Goal: Navigation & Orientation: Find specific page/section

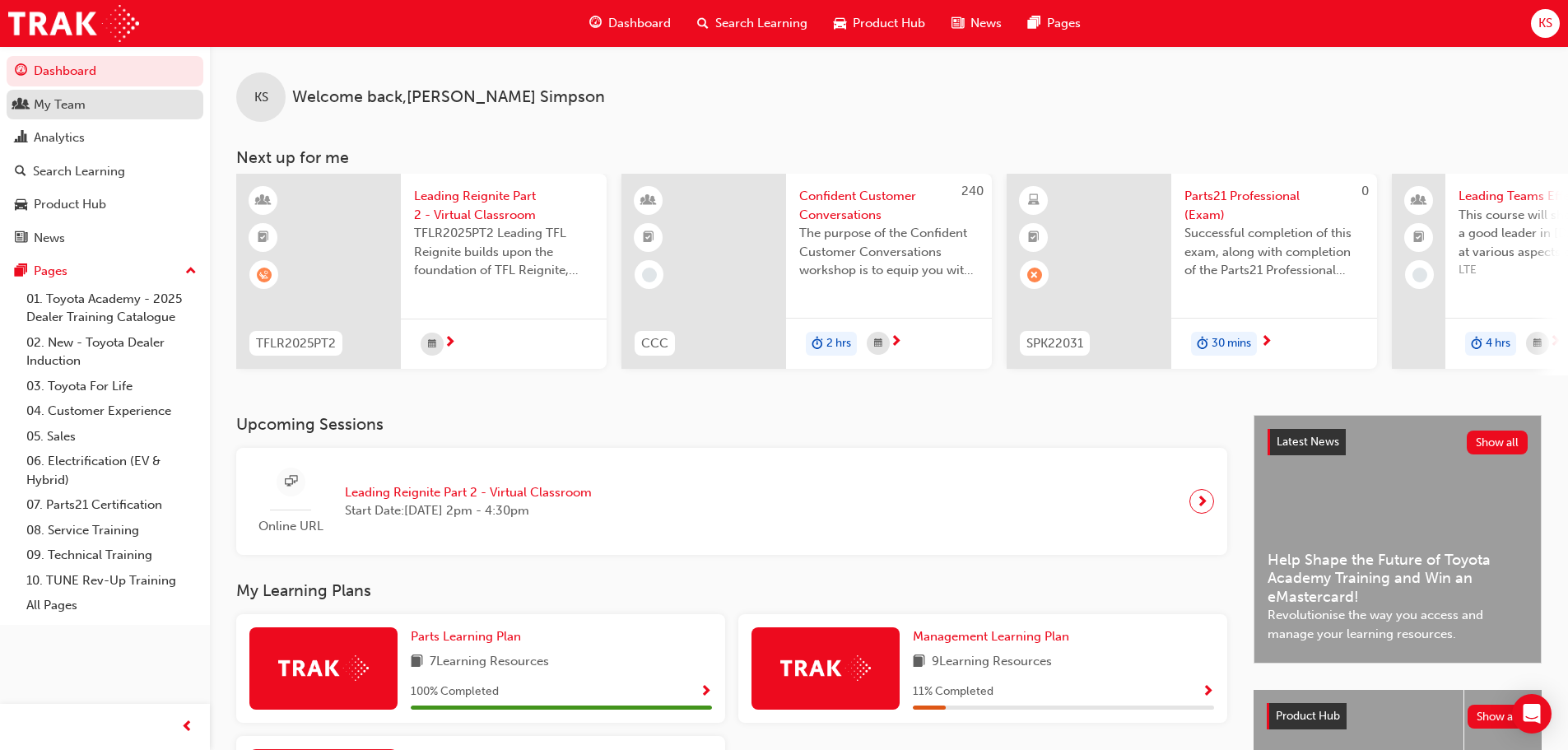
click at [70, 107] on div "My Team" at bounding box center [60, 105] width 52 height 19
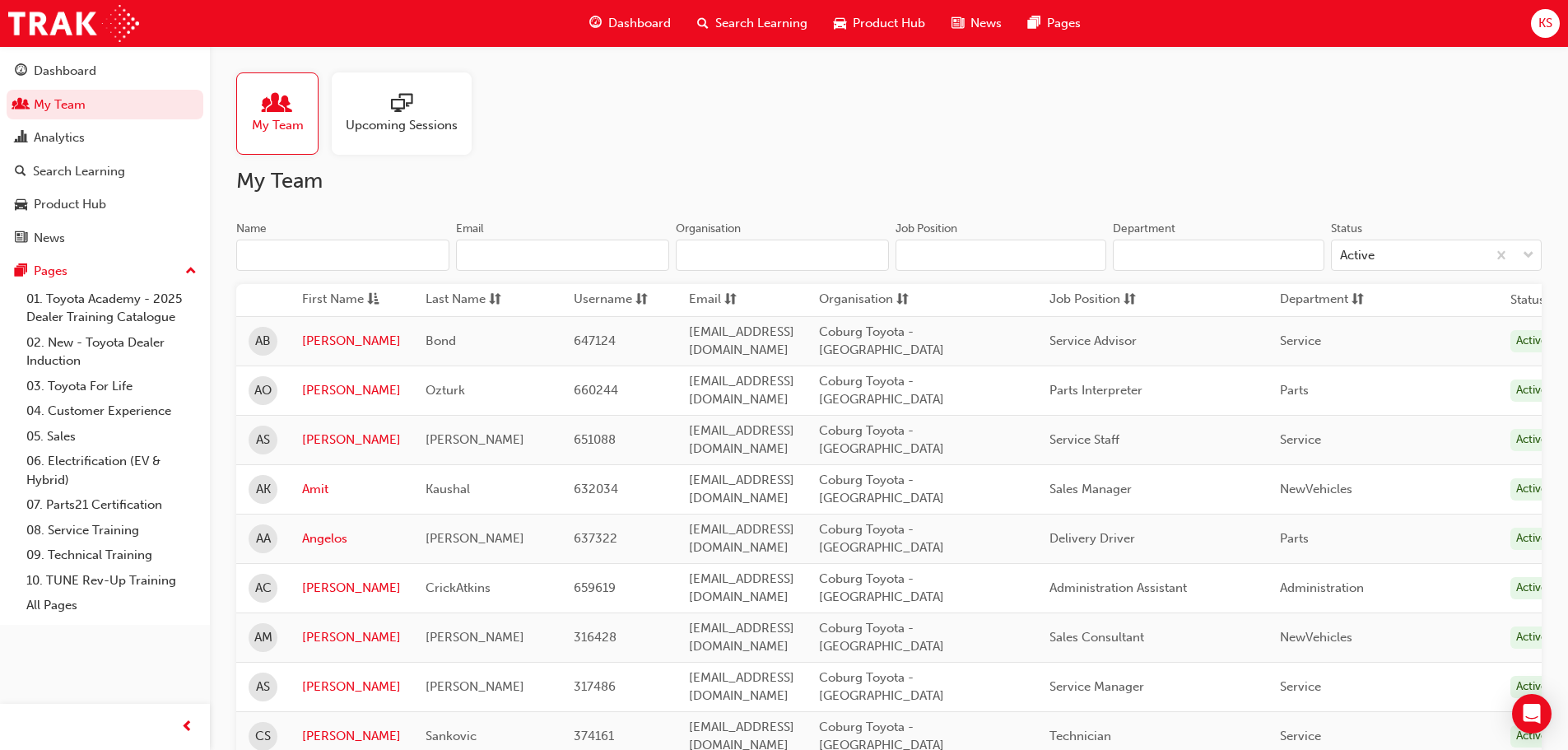
click at [456, 137] on div "Upcoming Sessions" at bounding box center [401, 113] width 140 height 82
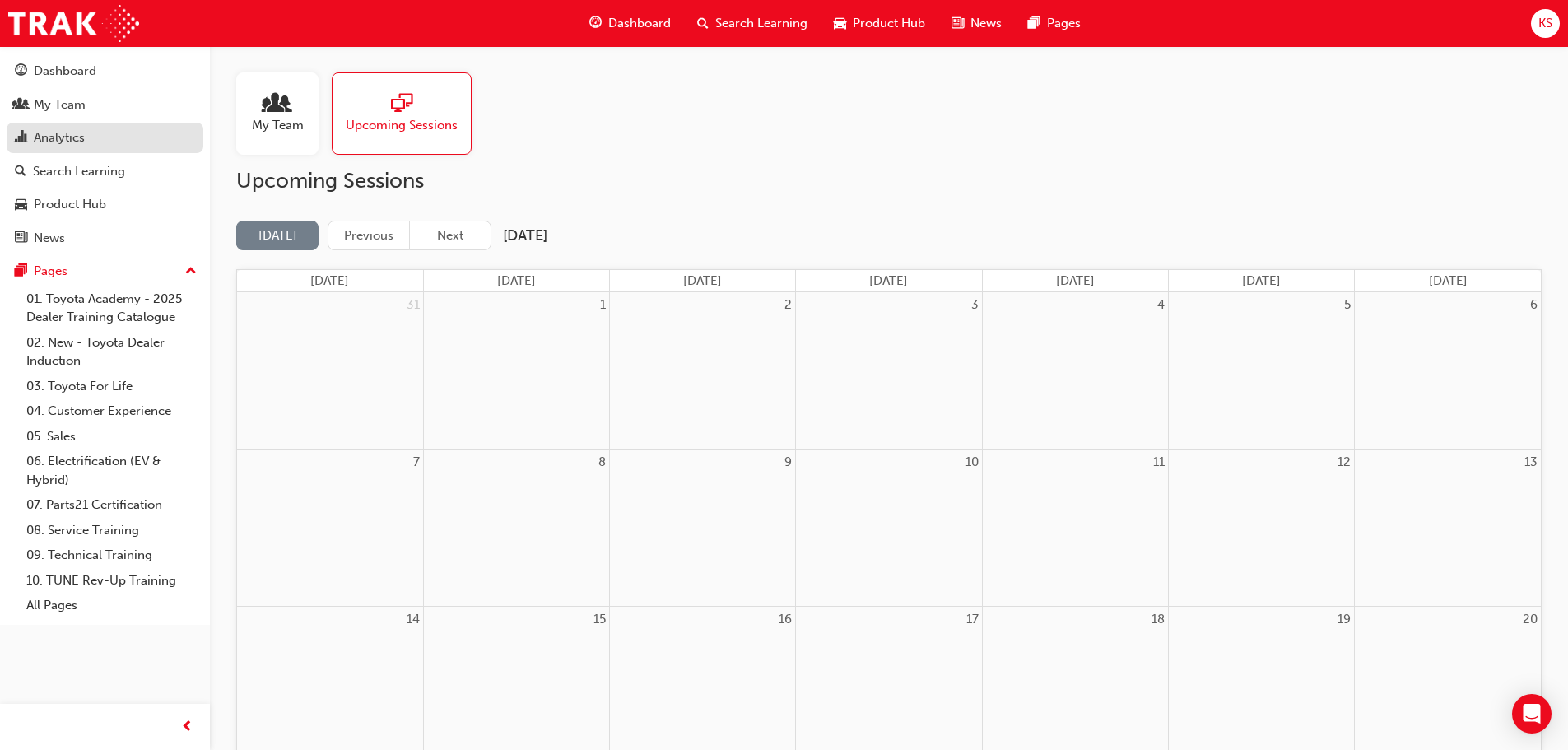
drag, startPoint x: 79, startPoint y: 153, endPoint x: 80, endPoint y: 142, distance: 11.0
click at [79, 153] on link "Analytics" at bounding box center [105, 138] width 197 height 31
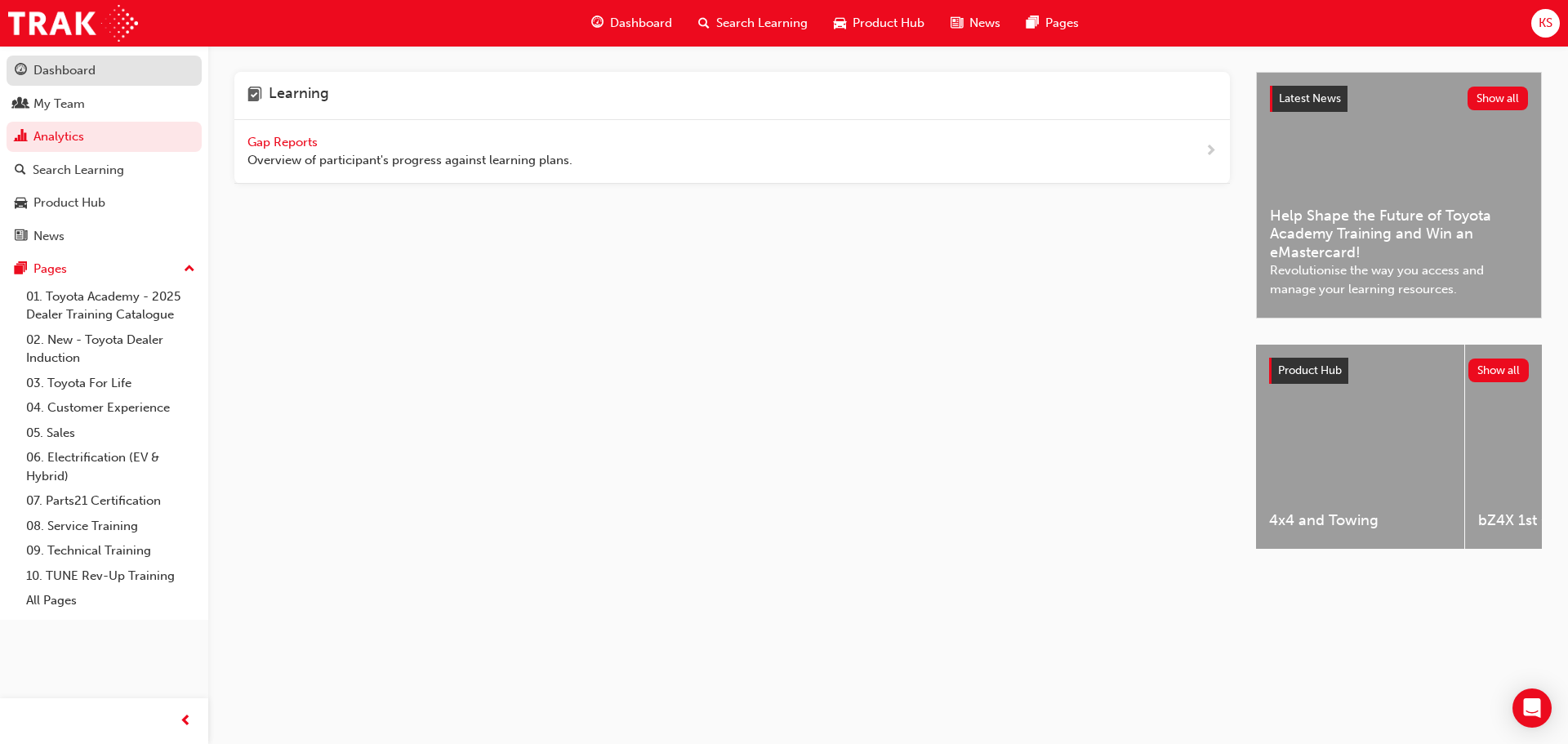
click at [48, 64] on div "Dashboard" at bounding box center [64, 71] width 62 height 19
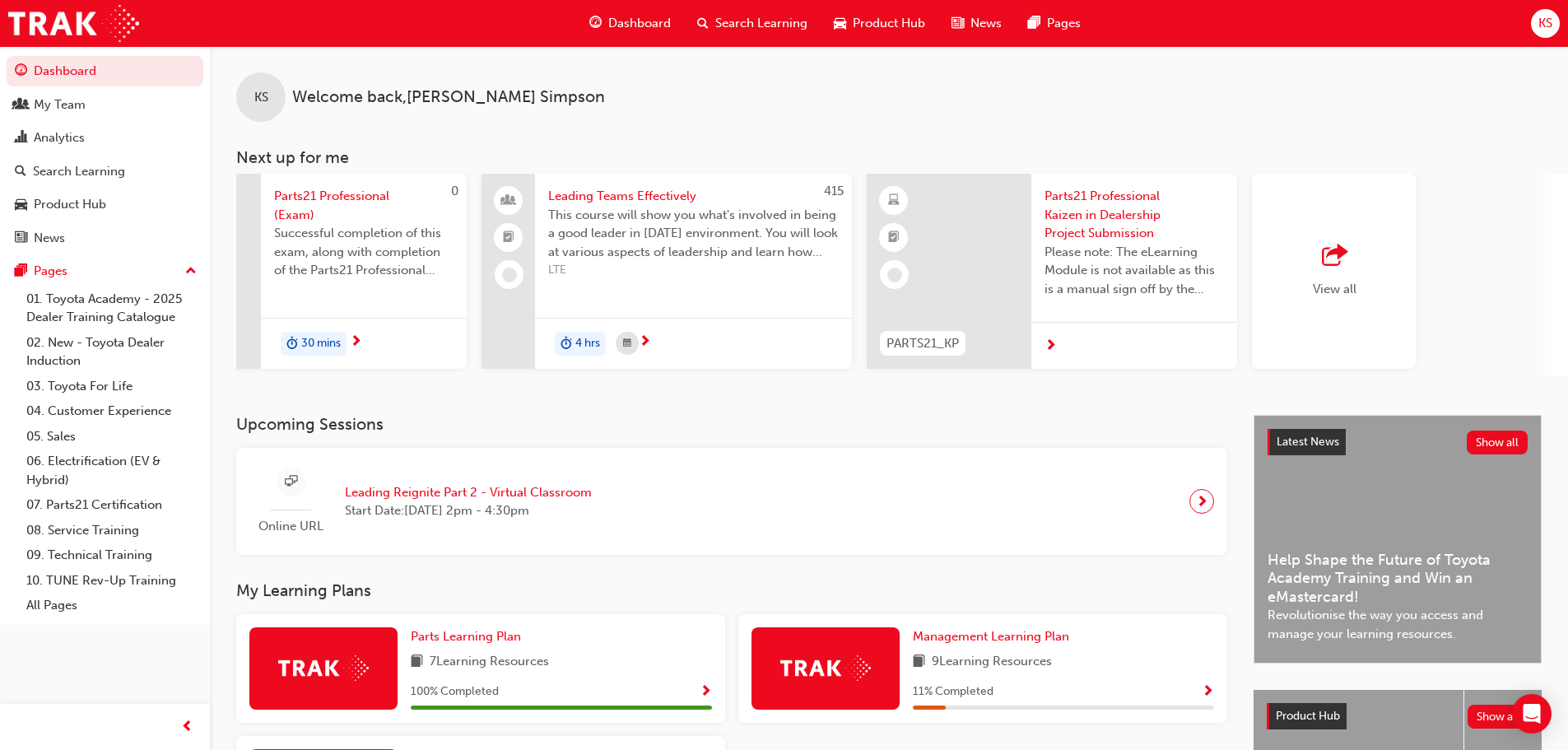
scroll to position [0, 909]
click at [645, 343] on span "next-icon" at bounding box center [646, 342] width 13 height 14
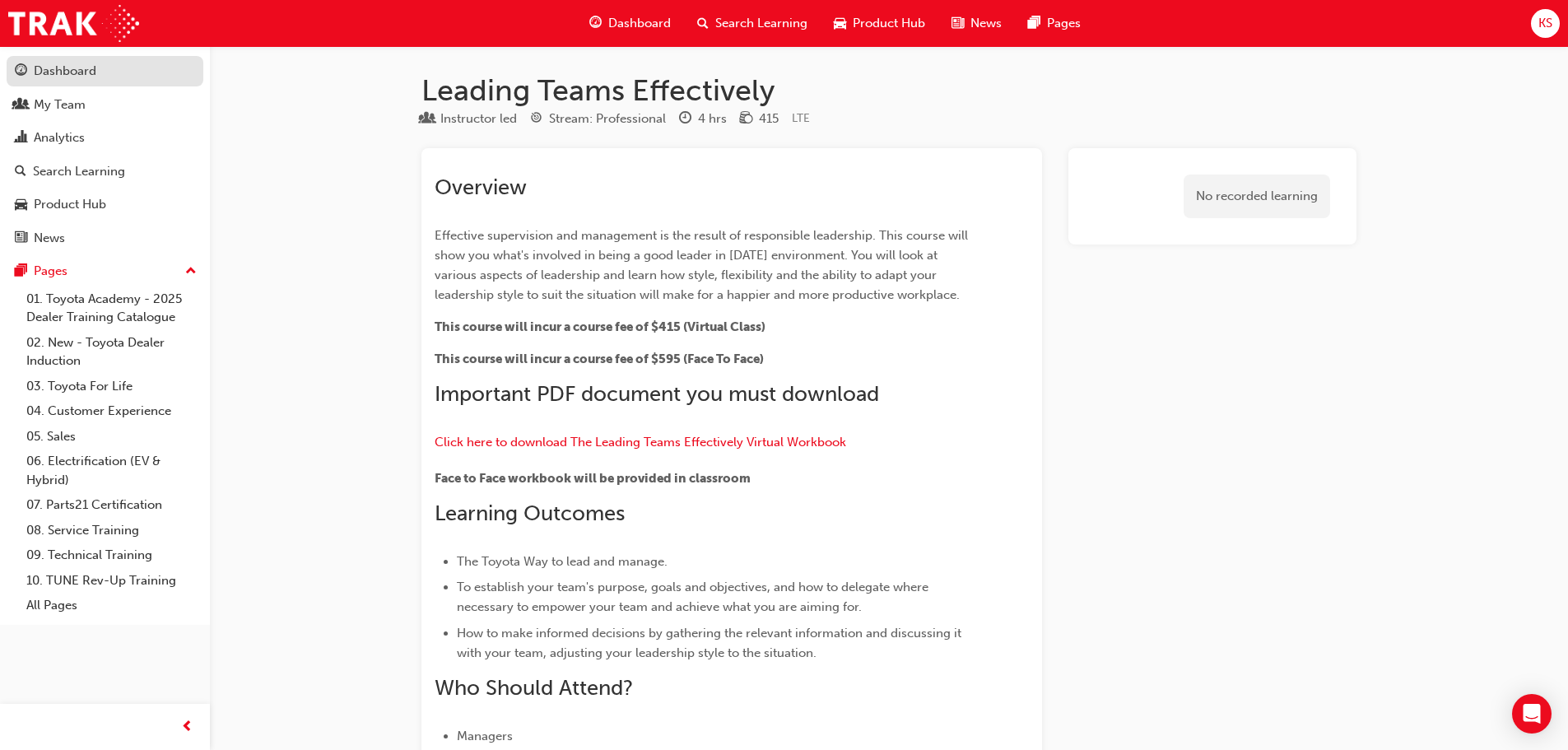
click at [49, 66] on div "Dashboard" at bounding box center [65, 71] width 63 height 19
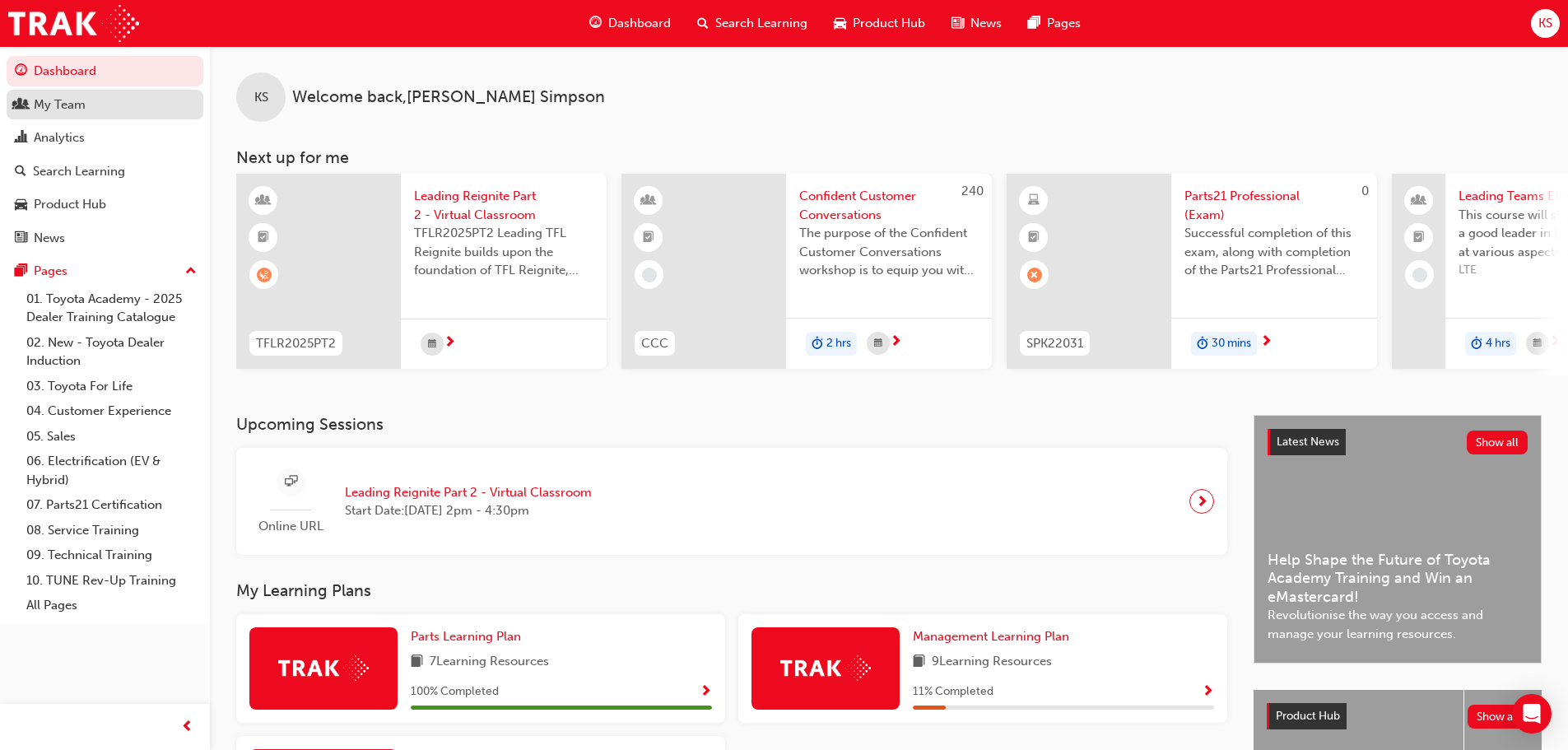
click at [81, 108] on div "My Team" at bounding box center [60, 105] width 52 height 19
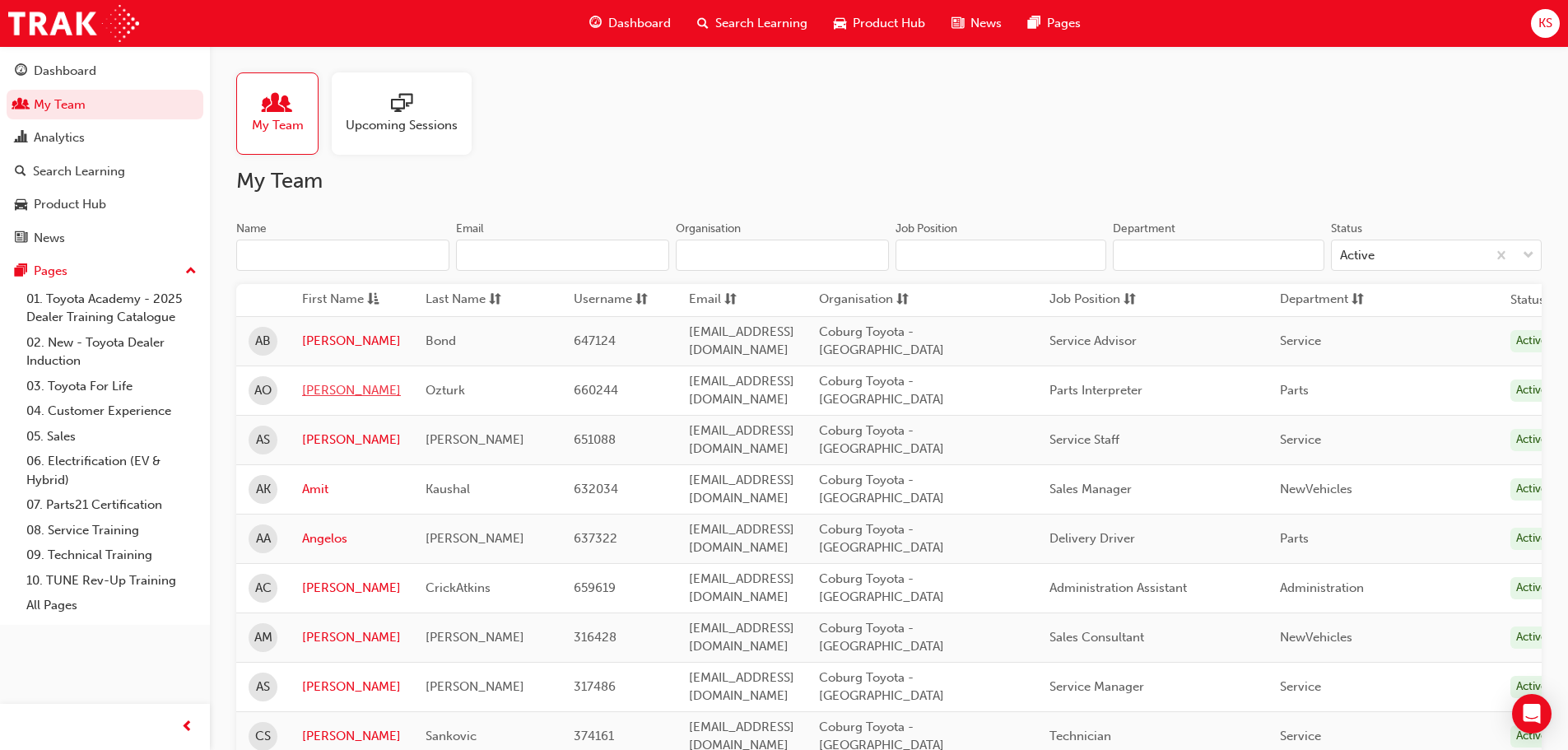
click at [322, 381] on link "[PERSON_NAME]" at bounding box center [351, 391] width 98 height 19
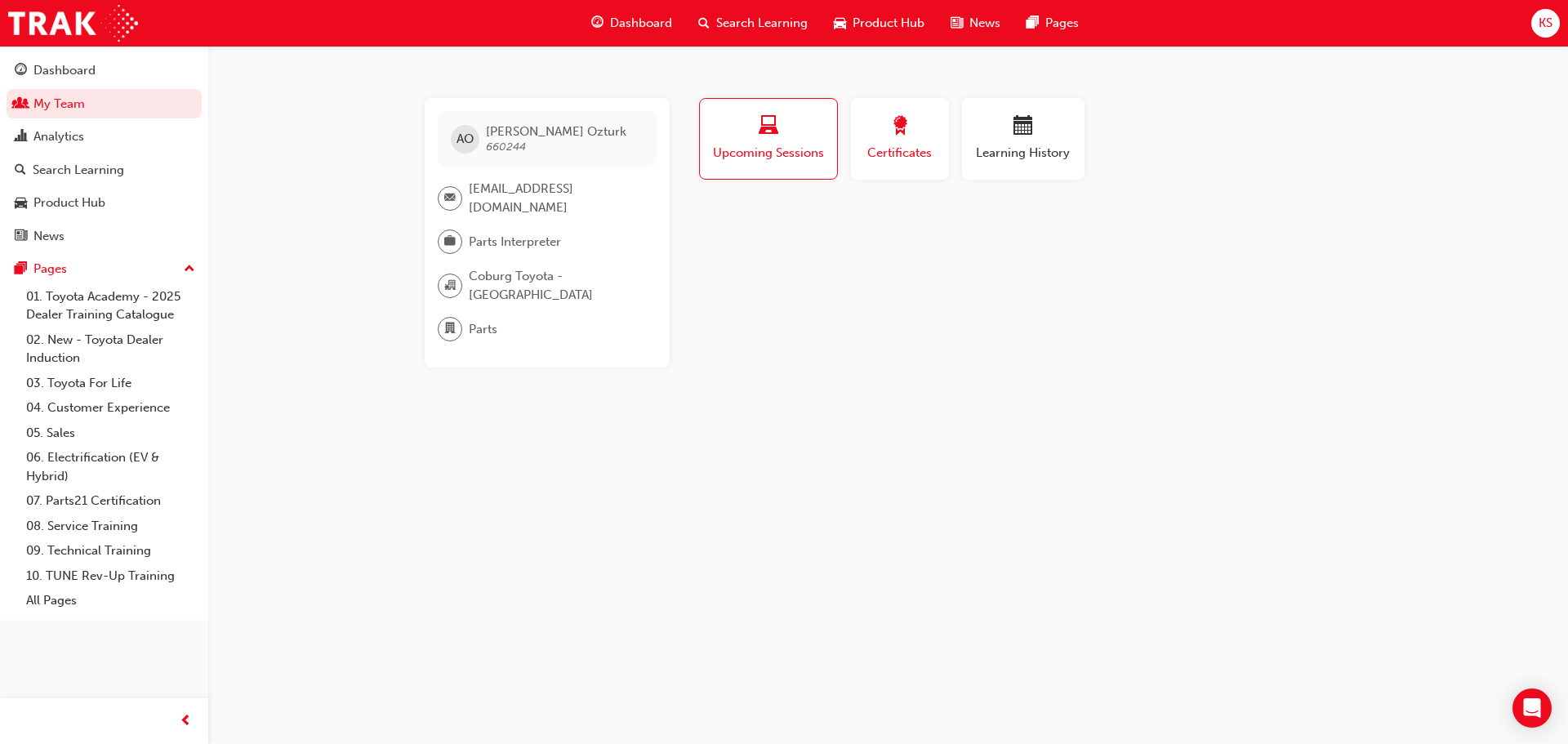
click at [902, 147] on span "Certificates" at bounding box center [900, 153] width 74 height 19
click at [757, 162] on span "Upcoming Sessions" at bounding box center [768, 153] width 114 height 19
click at [1036, 141] on div "Learning History" at bounding box center [1023, 139] width 98 height 47
